Goal: Task Accomplishment & Management: Use online tool/utility

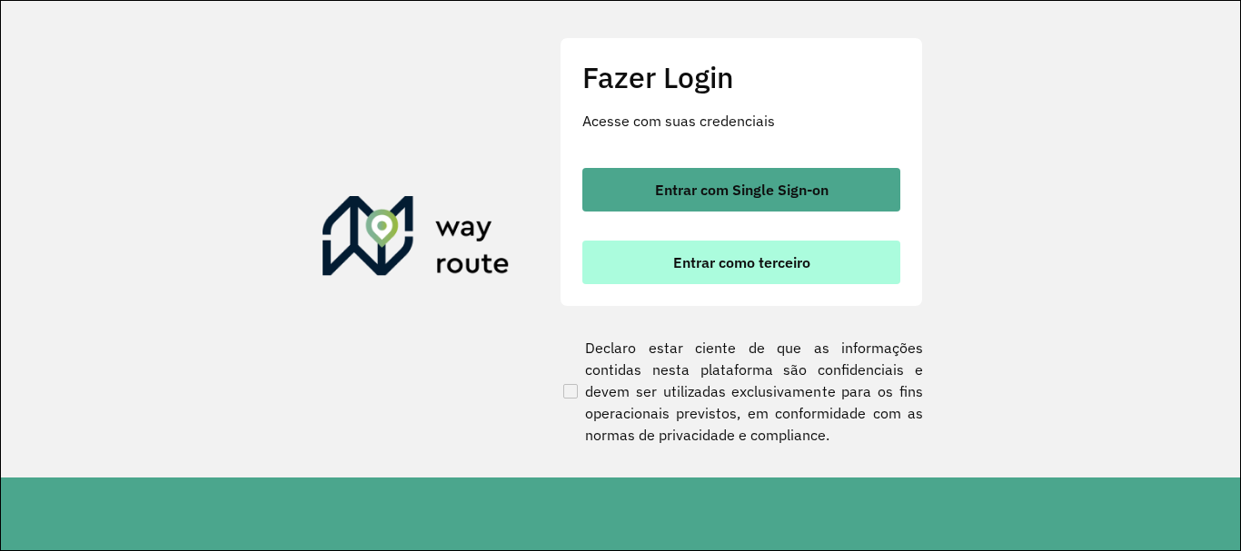
click at [711, 257] on span "Entrar como terceiro" at bounding box center [741, 262] width 137 height 15
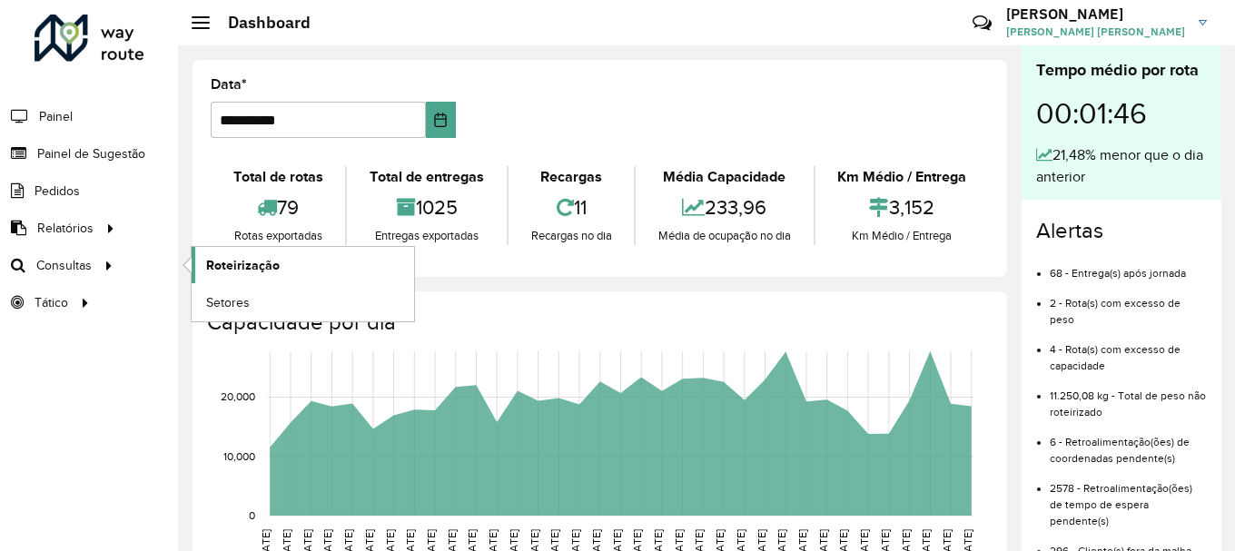
click at [229, 273] on span "Roteirização" at bounding box center [243, 265] width 74 height 19
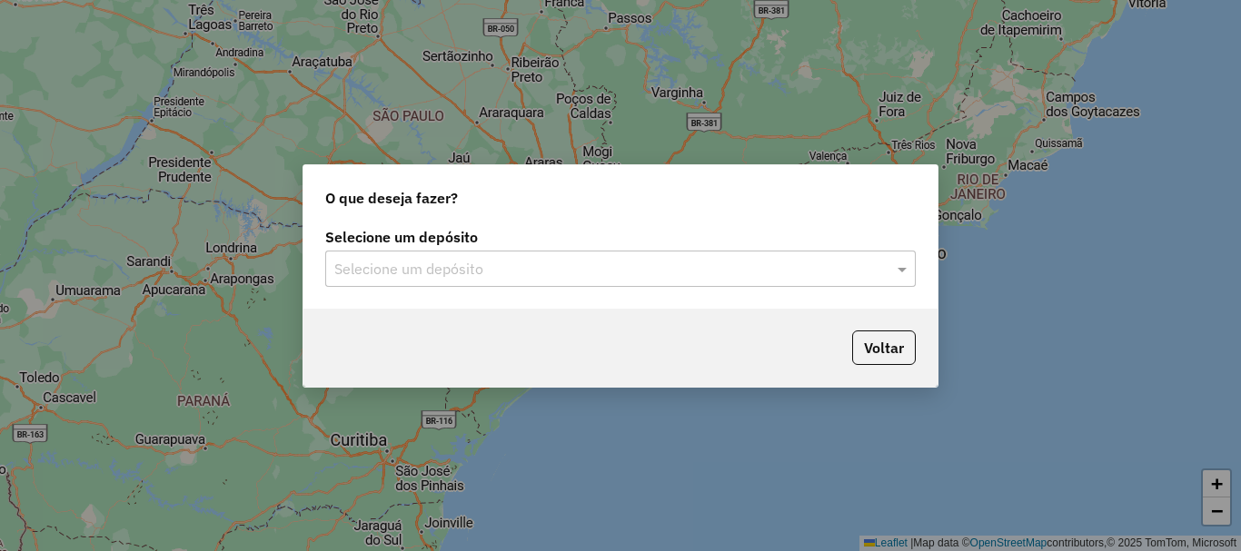
click at [396, 284] on div "Selecione um depósito" at bounding box center [620, 269] width 590 height 36
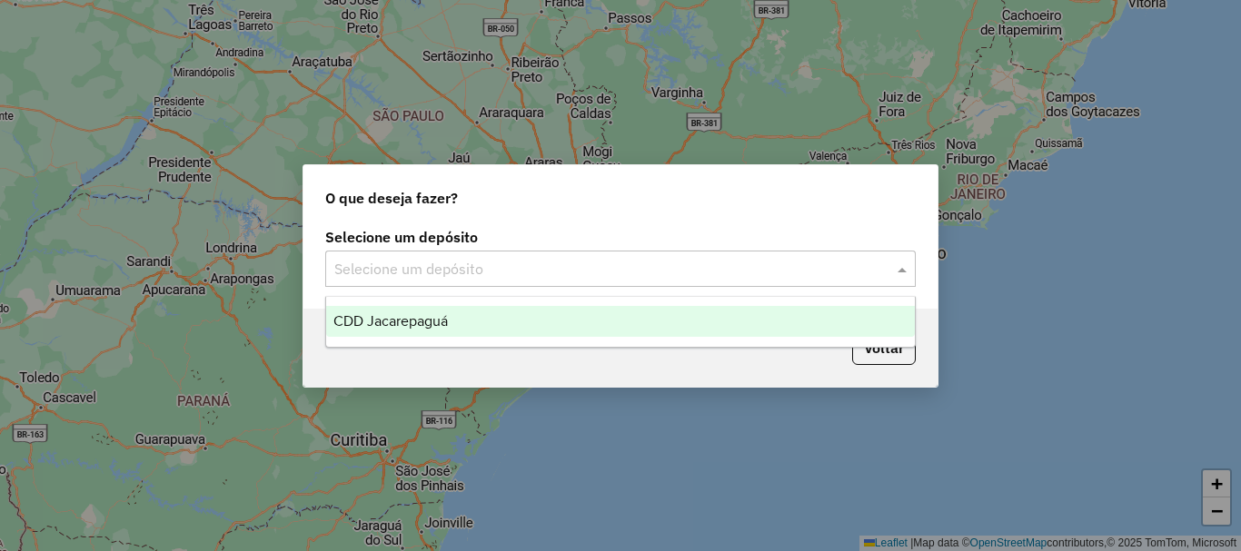
click at [387, 321] on span "CDD Jacarepaguá" at bounding box center [390, 320] width 114 height 15
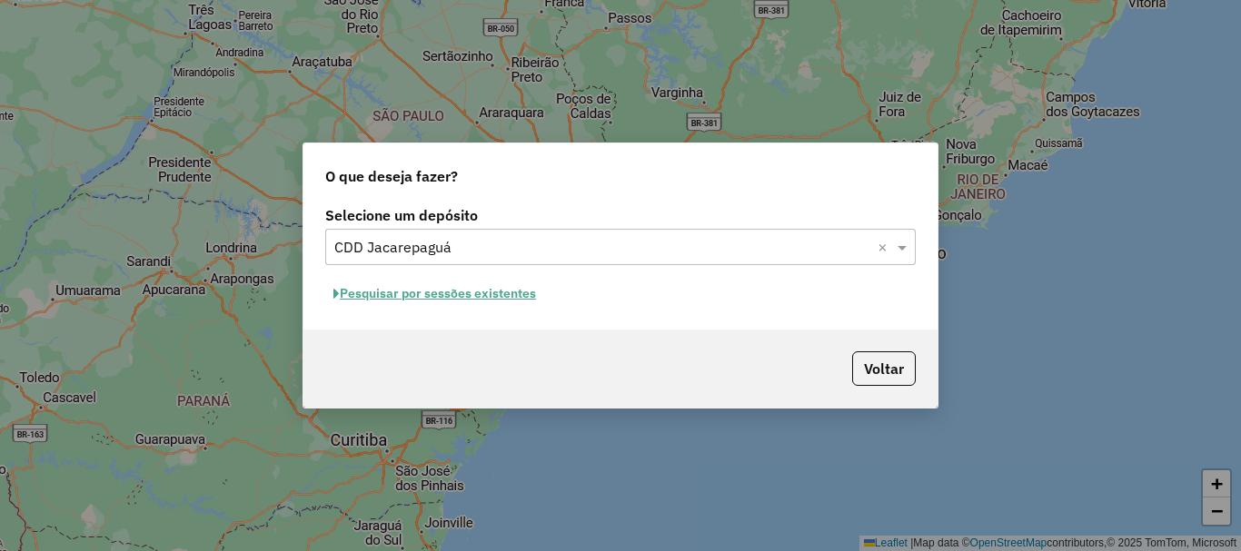
click at [425, 291] on button "Pesquisar por sessões existentes" at bounding box center [434, 294] width 219 height 28
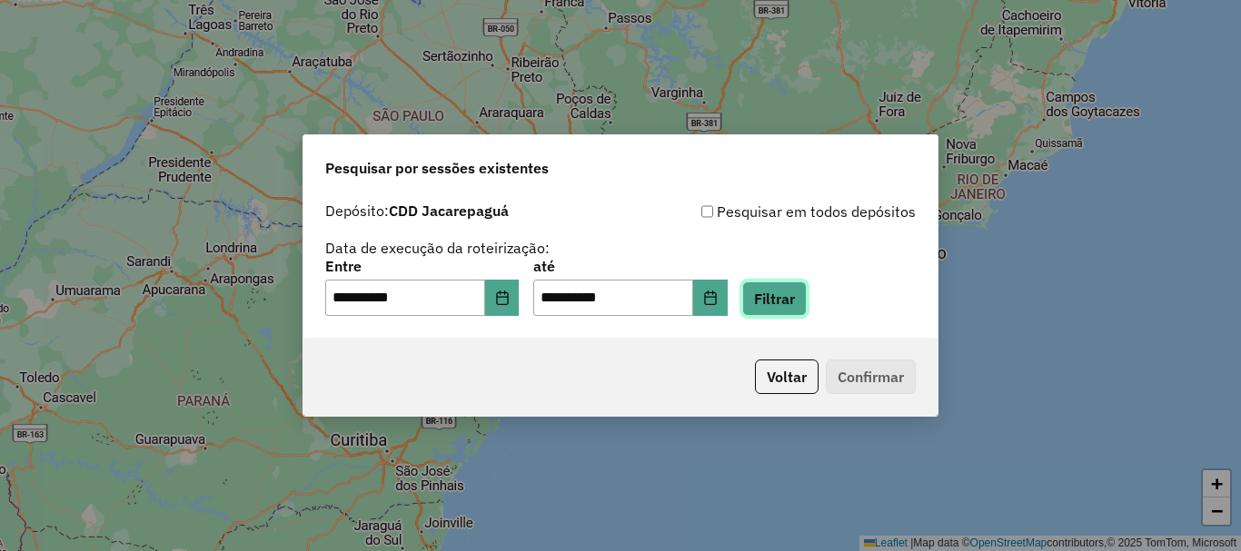
click at [797, 310] on button "Filtrar" at bounding box center [774, 299] width 64 height 35
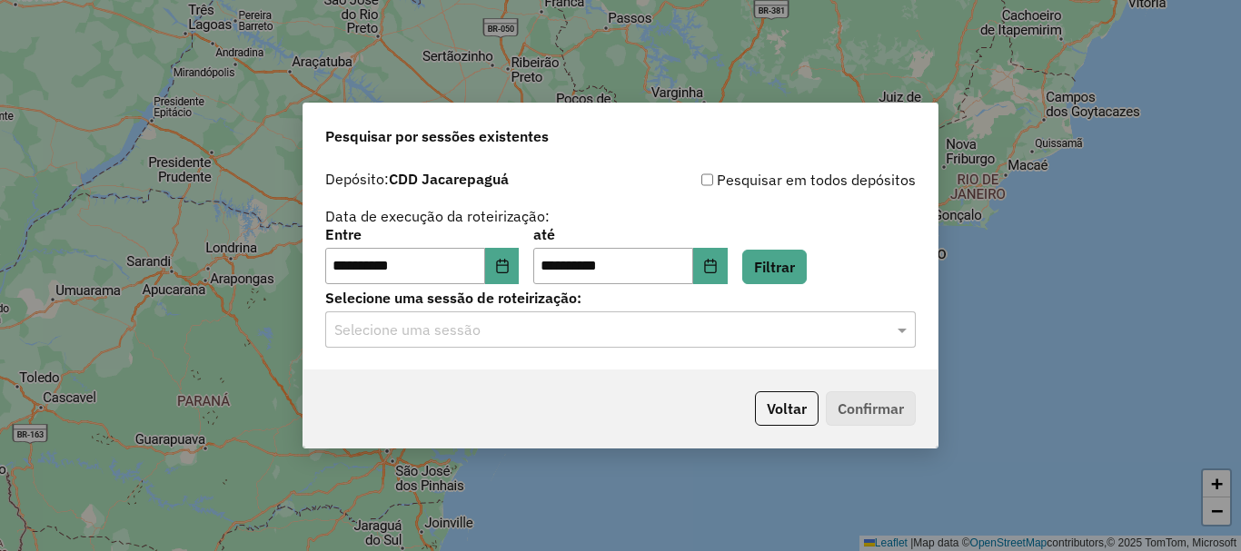
click at [589, 338] on input "text" at bounding box center [602, 331] width 536 height 22
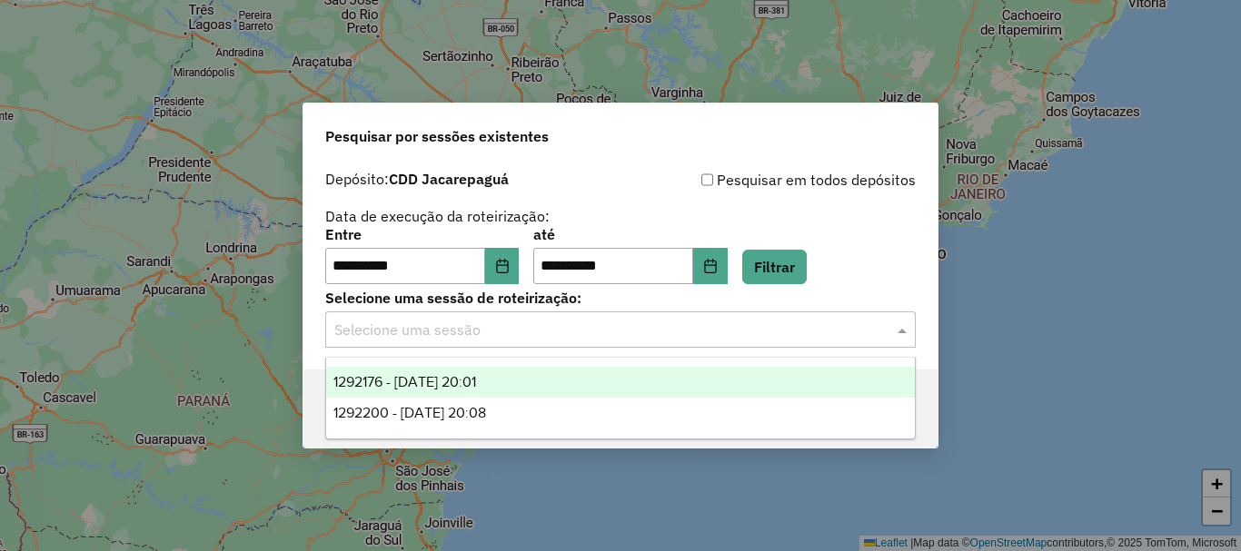
click at [476, 385] on span "1292176 - 10/10/2025 20:01" at bounding box center [404, 381] width 143 height 15
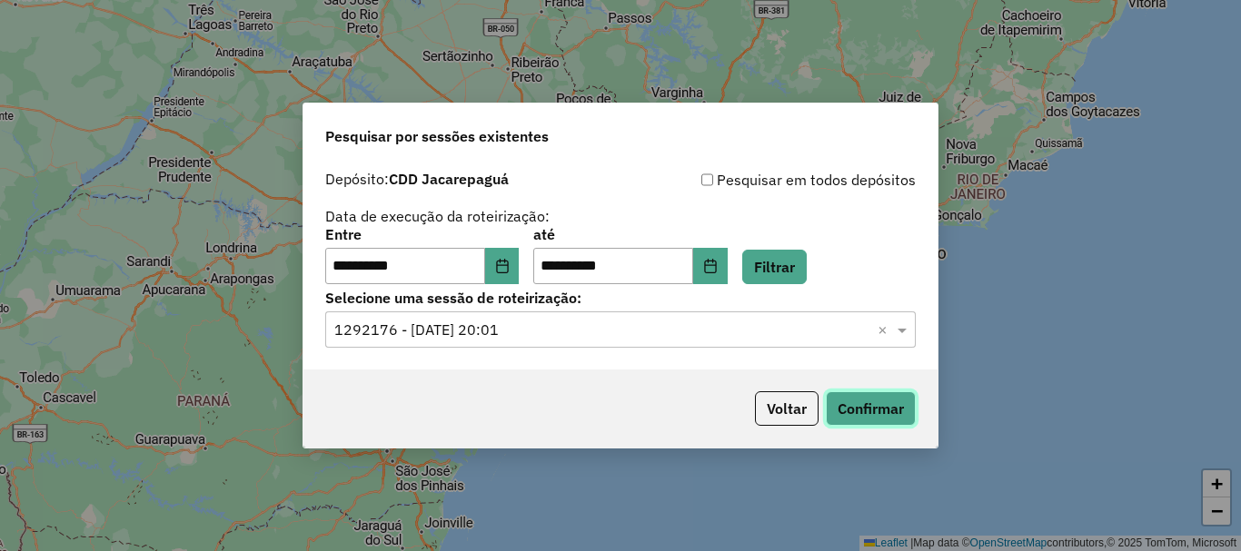
click at [875, 417] on button "Confirmar" at bounding box center [871, 408] width 90 height 35
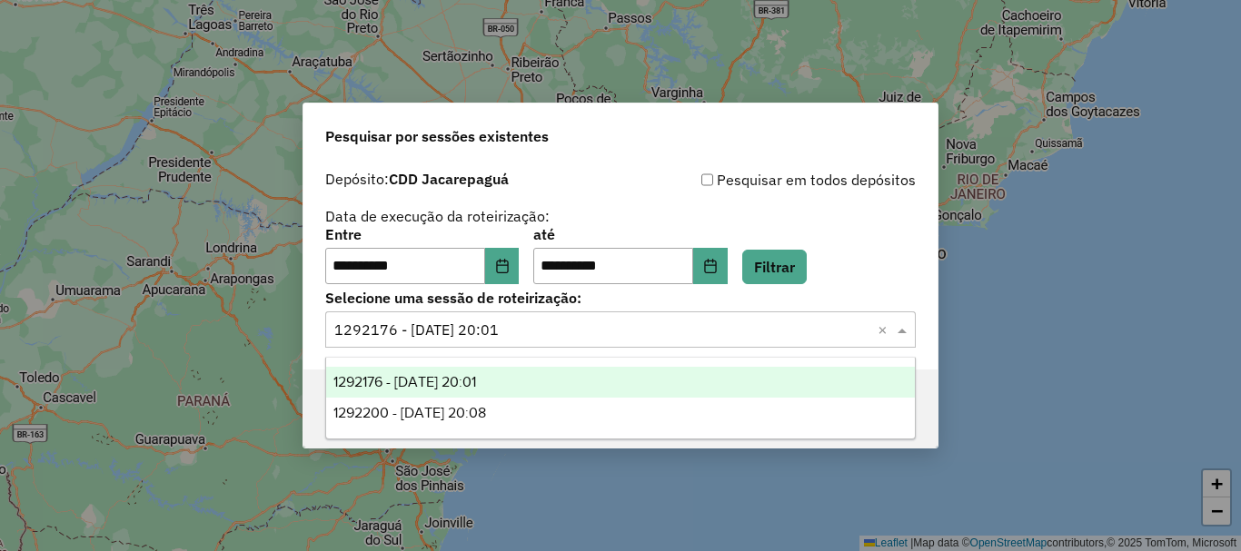
drag, startPoint x: 742, startPoint y: 323, endPoint x: 713, endPoint y: 325, distance: 29.1
click at [741, 324] on input "text" at bounding box center [602, 331] width 536 height 22
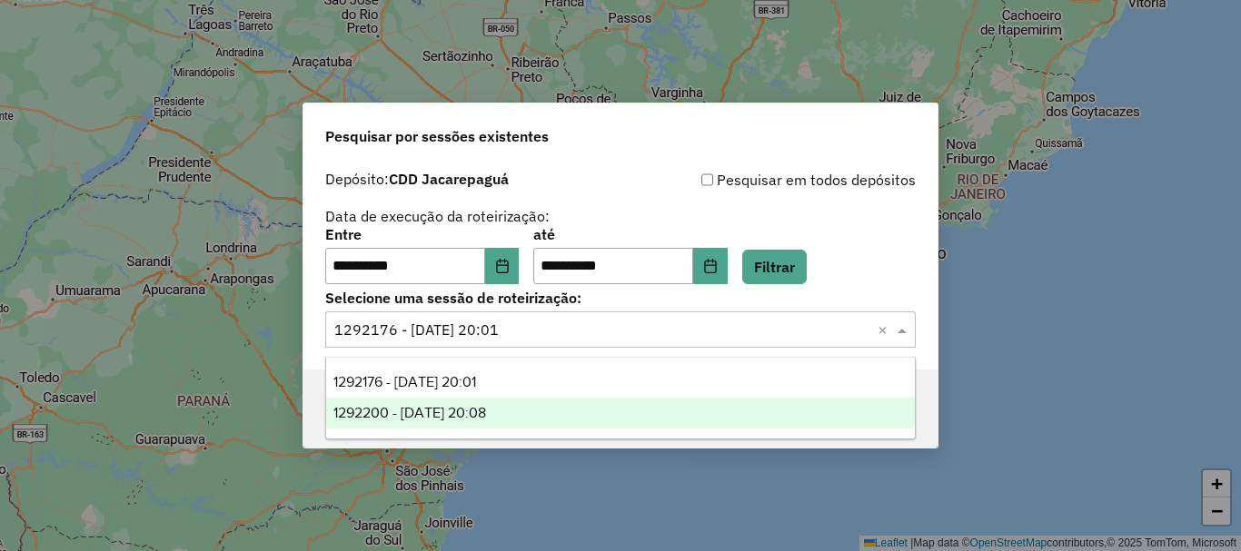
click at [620, 401] on div "1292200 - 10/10/2025 20:08" at bounding box center [620, 413] width 588 height 31
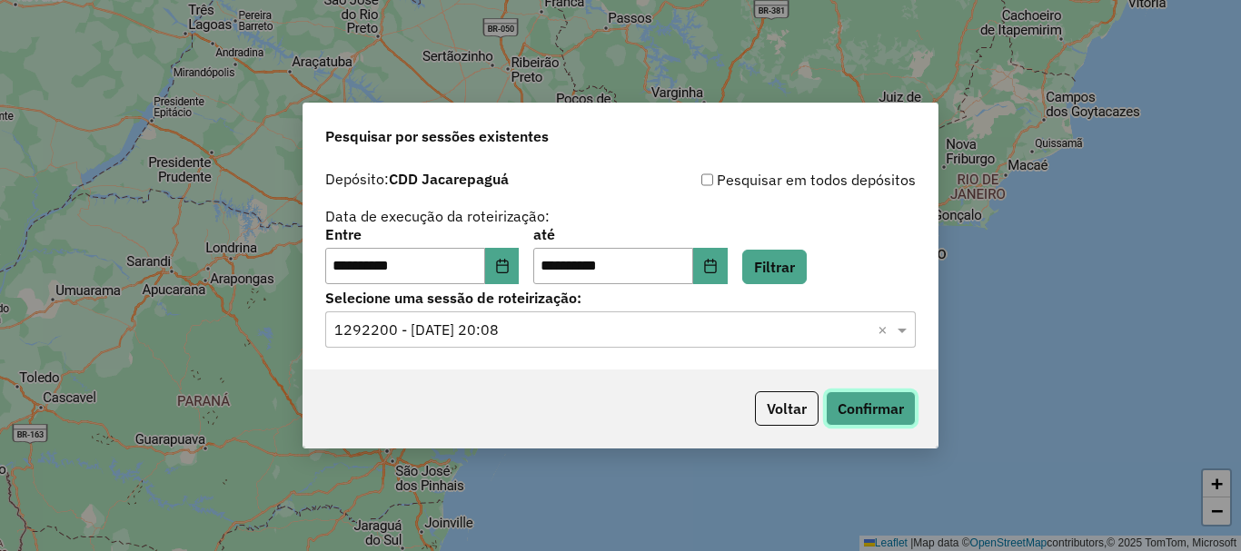
click at [894, 414] on button "Confirmar" at bounding box center [871, 408] width 90 height 35
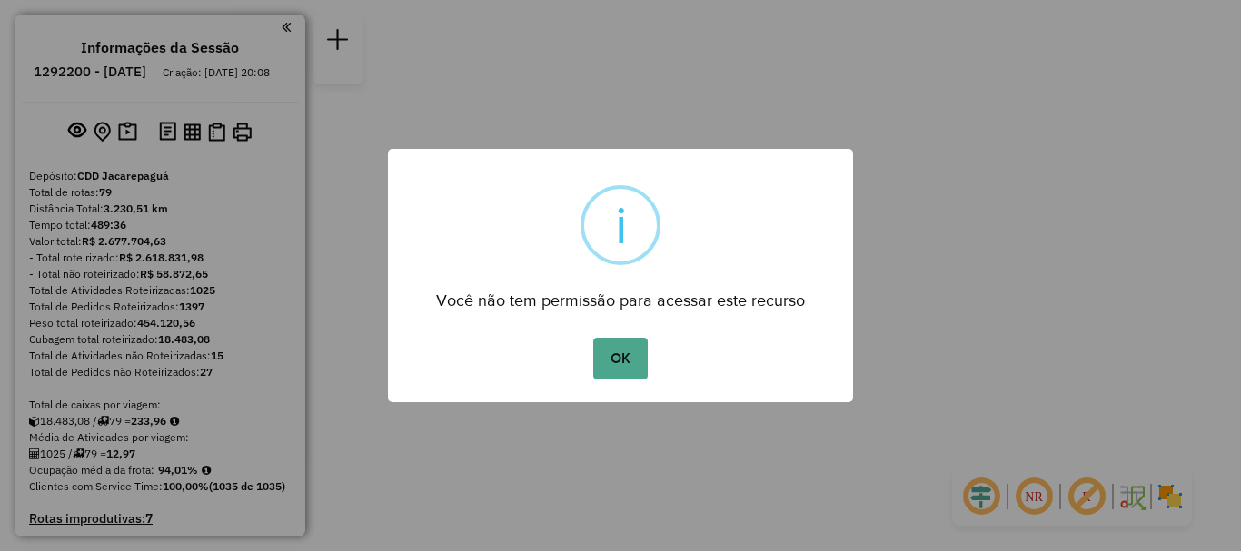
click at [592, 362] on div "OK No Cancel" at bounding box center [620, 358] width 465 height 51
click at [611, 366] on button "OK" at bounding box center [620, 359] width 54 height 42
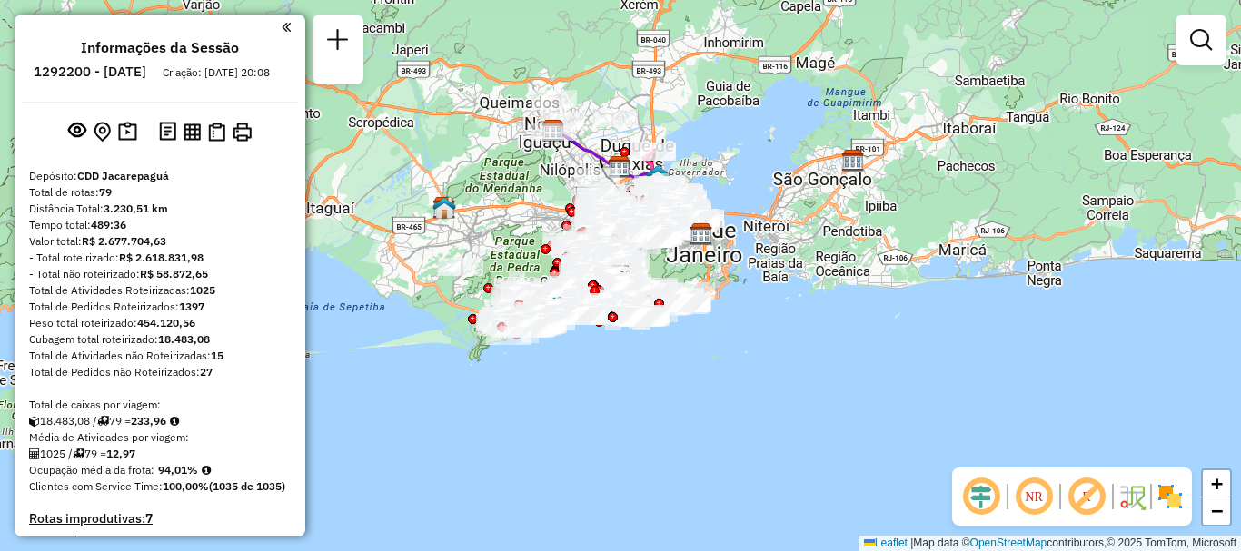
scroll to position [5951, 0]
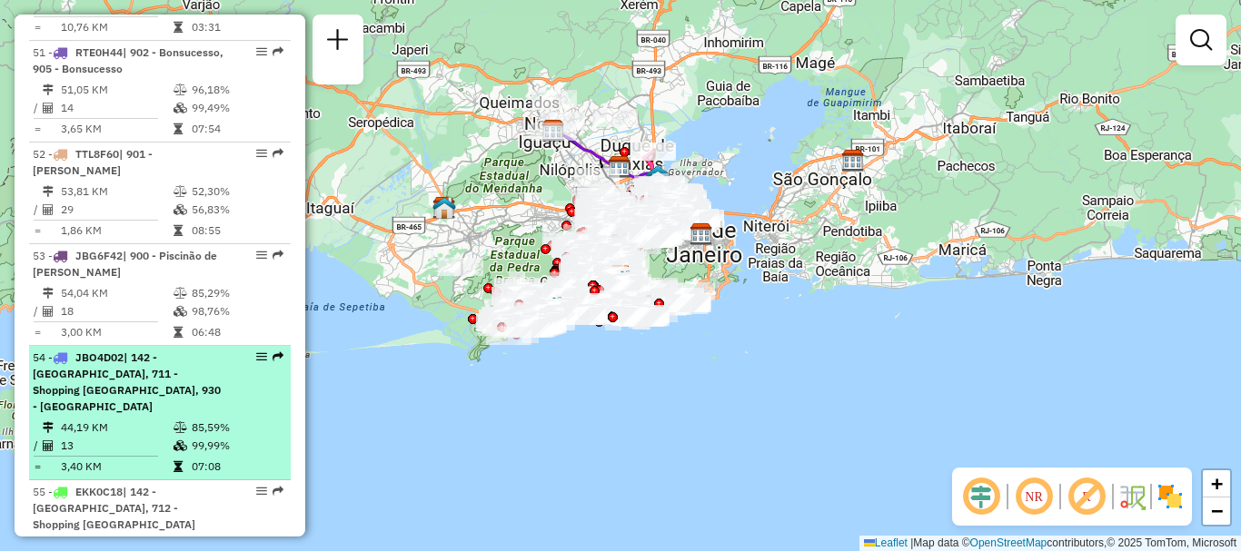
click at [233, 350] on div "54 - JBO4D02 | 142 - Marechal, 711 - Shopping Madureira, 930 - Madureira" at bounding box center [160, 382] width 254 height 65
select select "**********"
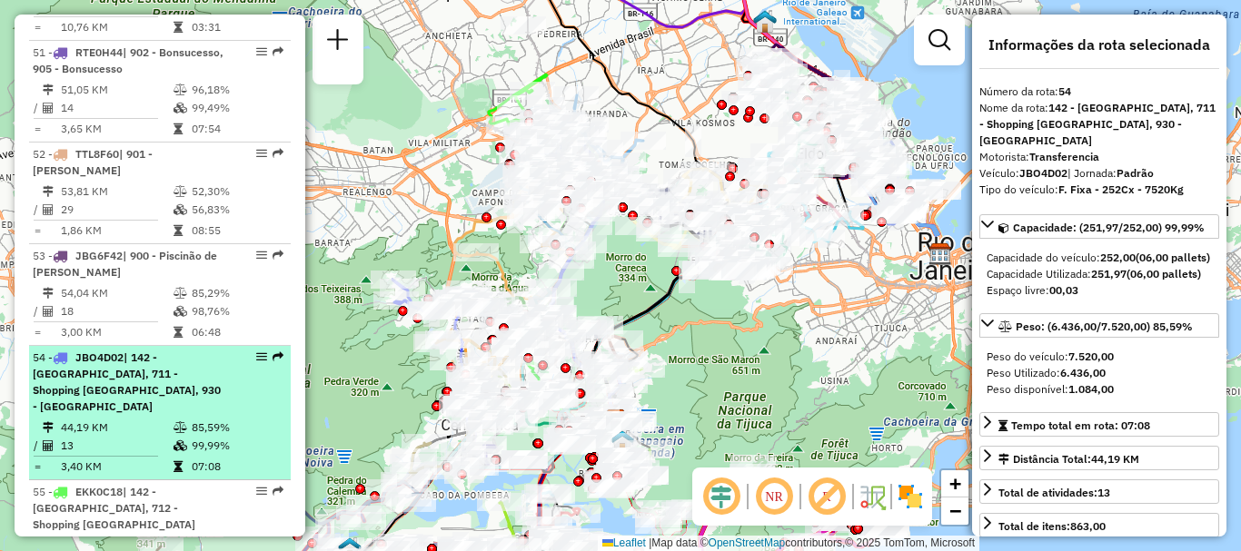
drag, startPoint x: 250, startPoint y: 272, endPoint x: 266, endPoint y: 270, distance: 16.6
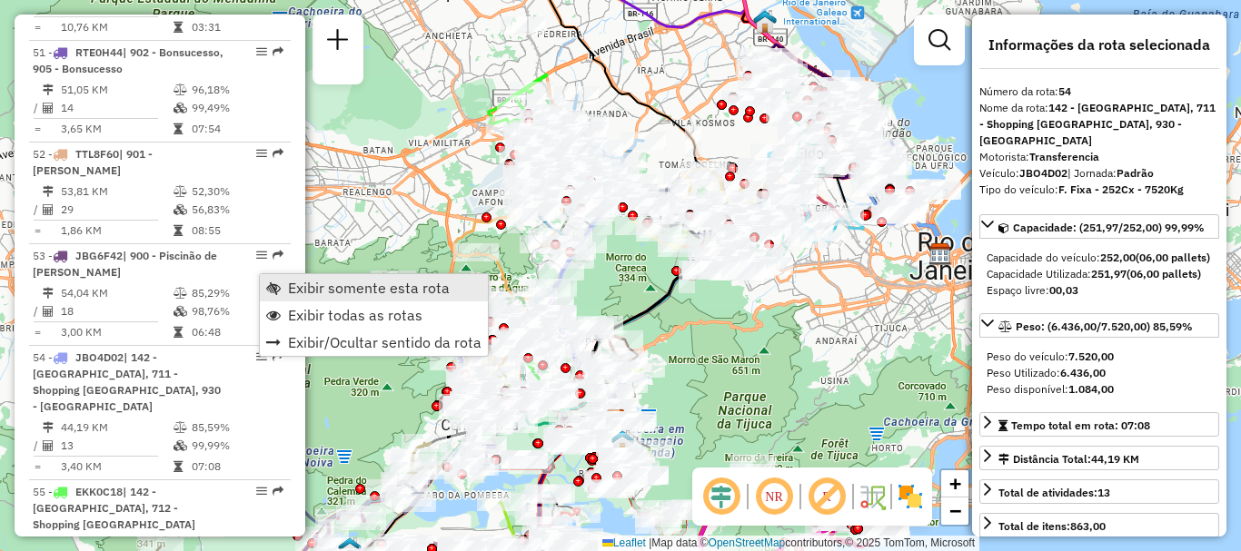
click at [279, 286] on span "Exibir somente esta rota" at bounding box center [273, 288] width 15 height 15
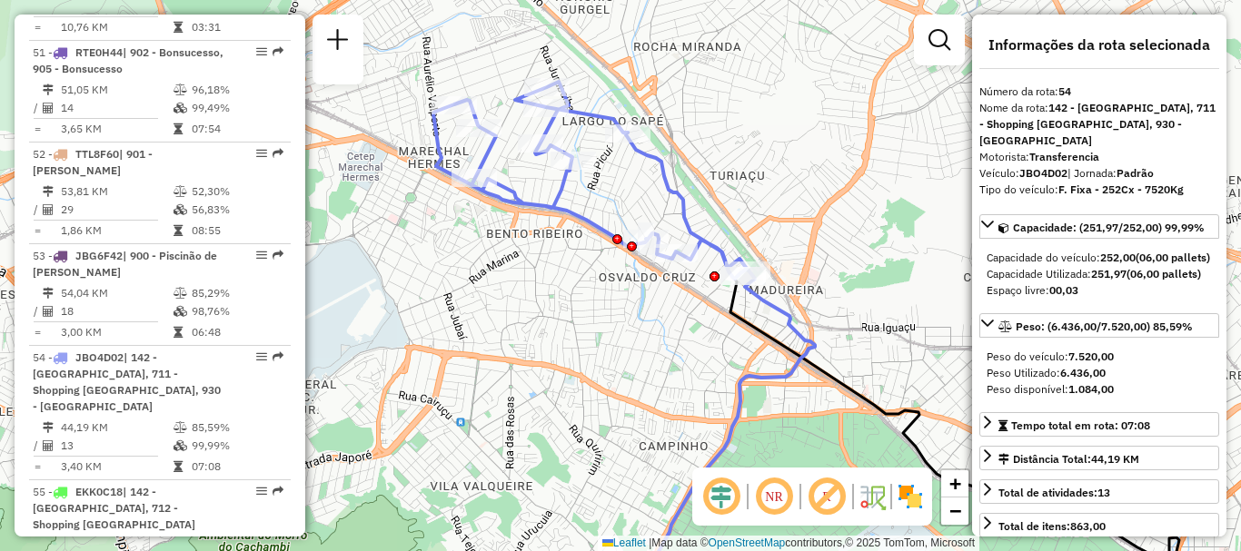
drag, startPoint x: 590, startPoint y: 127, endPoint x: 707, endPoint y: 213, distance: 144.8
click at [707, 213] on div "Janela de atendimento Grade de atendimento Capacidade Transportadoras Veículos …" at bounding box center [620, 275] width 1241 height 551
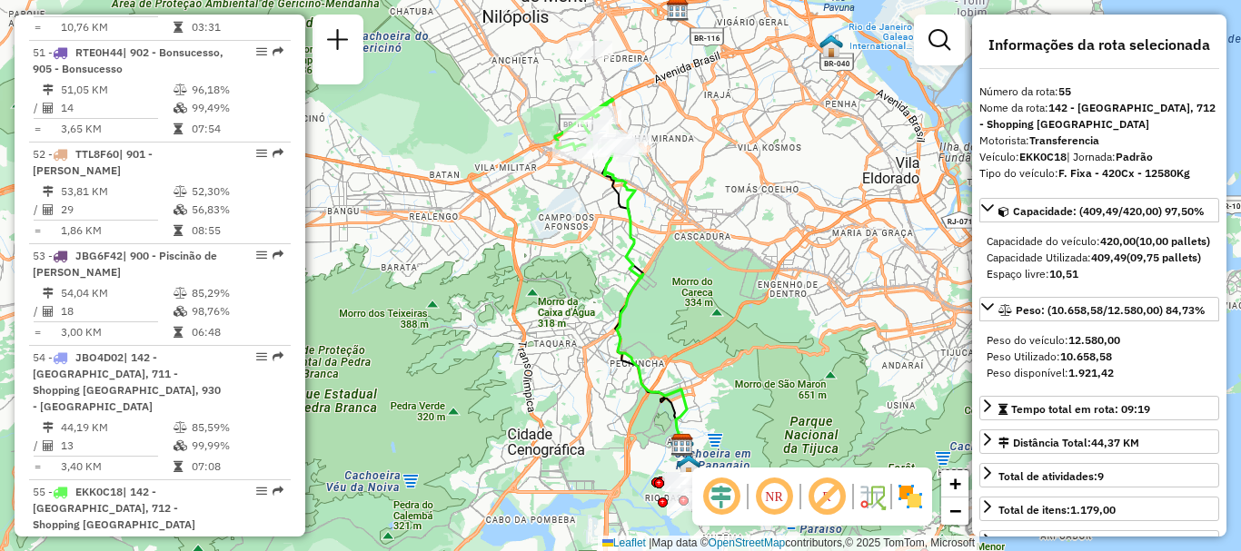
scroll to position [8067, 0]
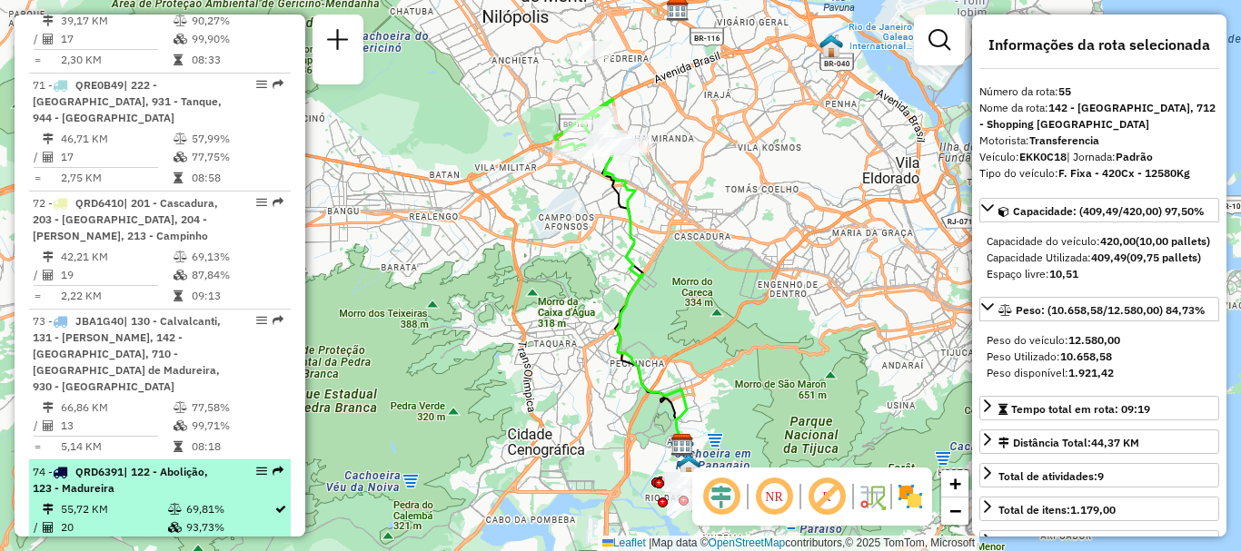
click at [201, 465] on span "| 122 - Abolição, 123 - Madureira" at bounding box center [120, 480] width 175 height 30
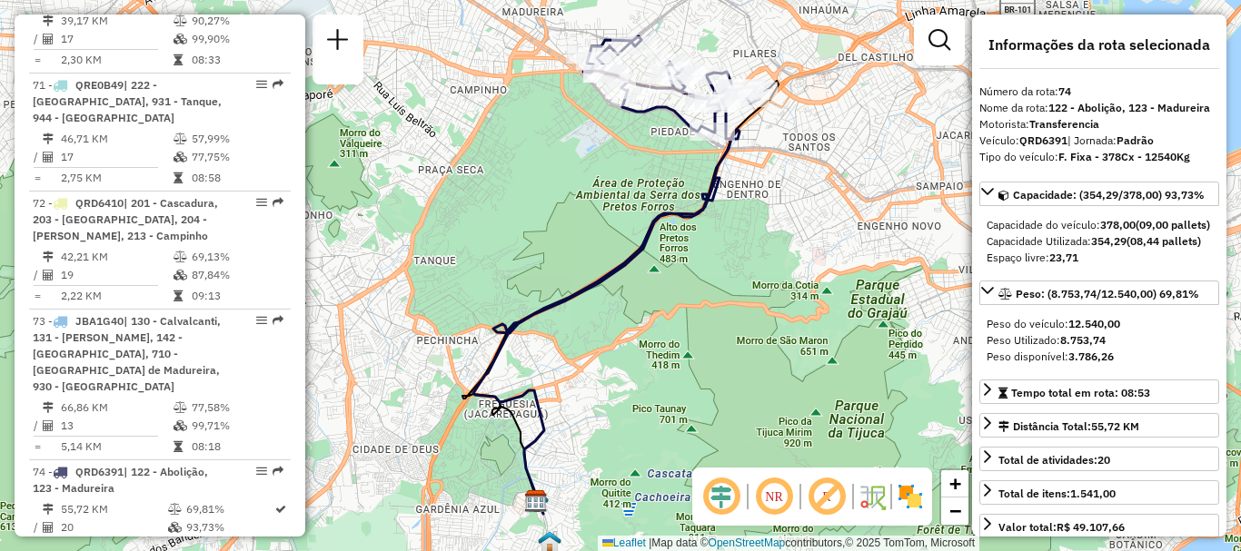
scroll to position [6289, 0]
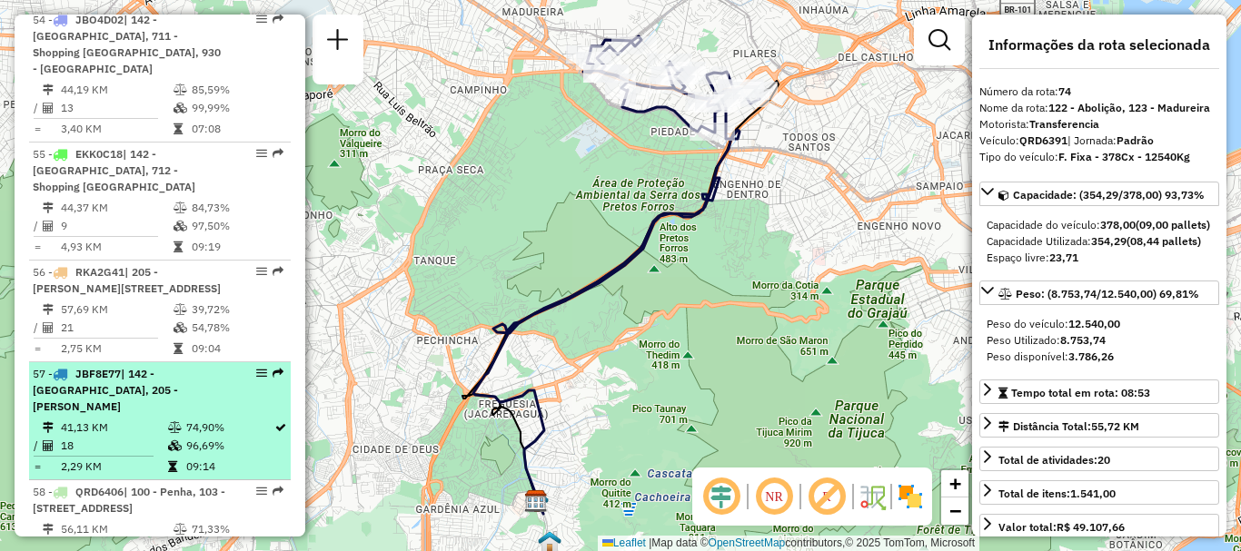
click at [102, 419] on td "41,13 KM" at bounding box center [113, 428] width 107 height 18
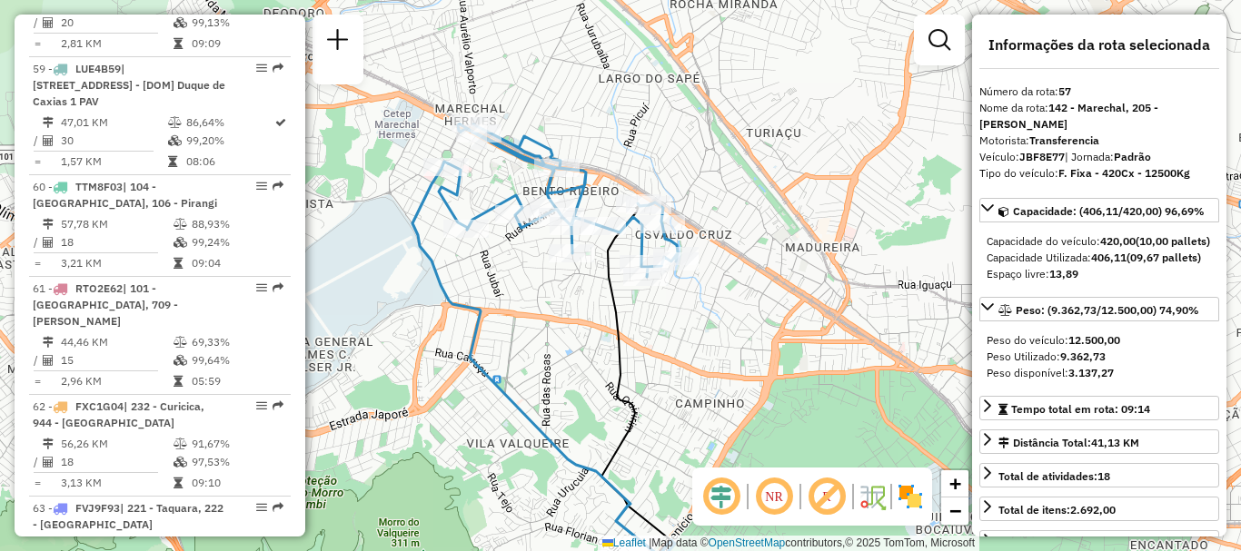
scroll to position [7916, 0]
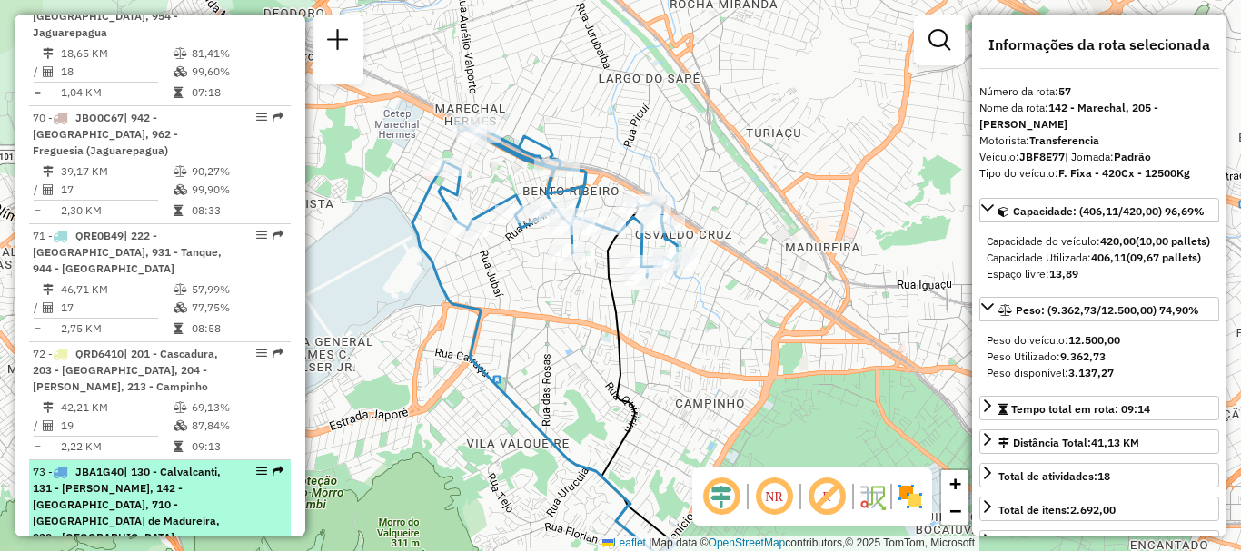
click at [177, 465] on span "| 130 - Calvalcanti, 131 - Vicente de Carvalho, 142 - Marechal, 710 - Mercadão …" at bounding box center [127, 504] width 188 height 79
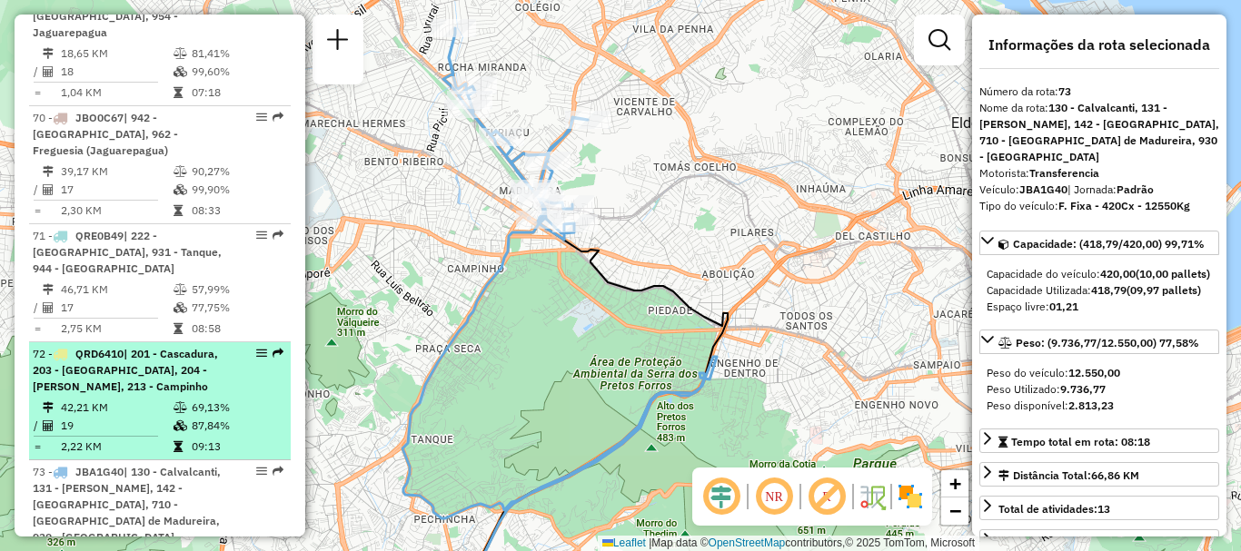
click at [88, 399] on td "42,21 KM" at bounding box center [116, 408] width 113 height 18
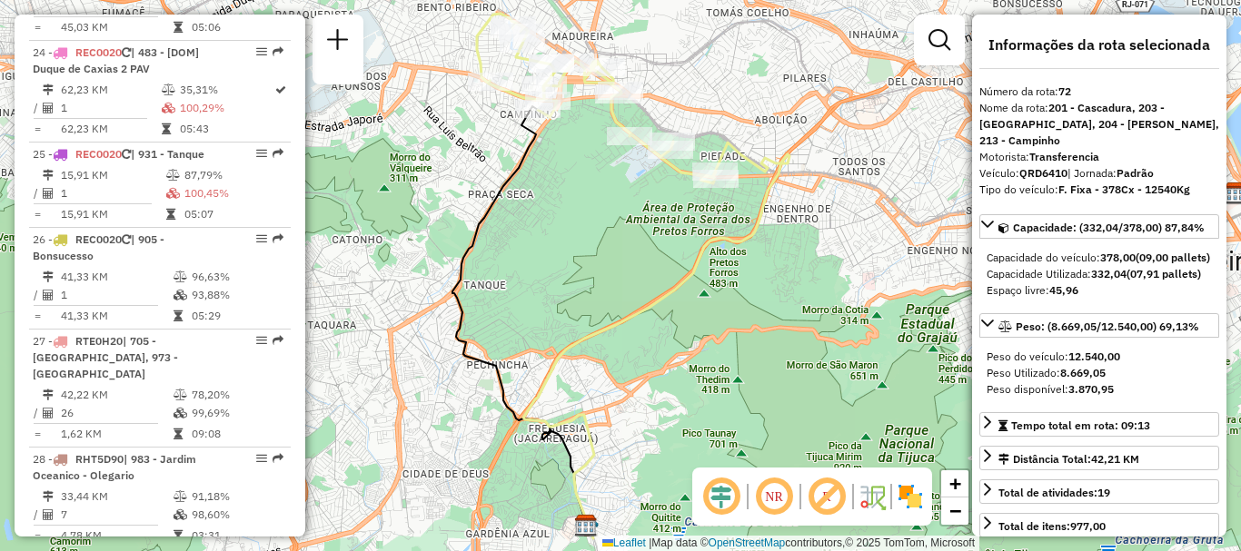
scroll to position [5085, 0]
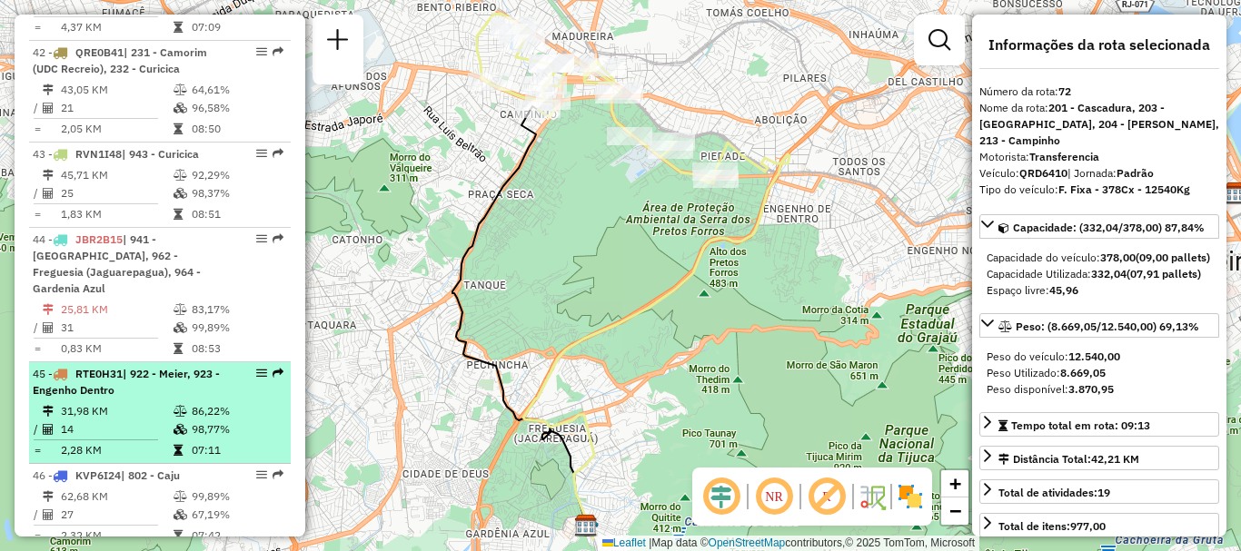
click at [199, 367] on span "| 922 - Meier, 923 - Engenho Dentro" at bounding box center [126, 382] width 187 height 30
